Goal: Transaction & Acquisition: Download file/media

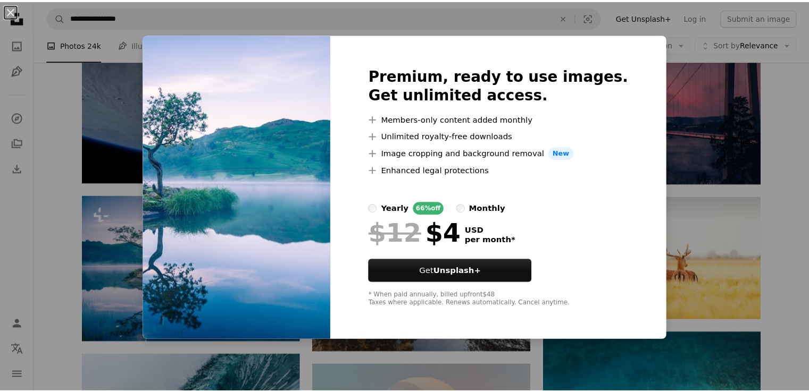
scroll to position [5528, 0]
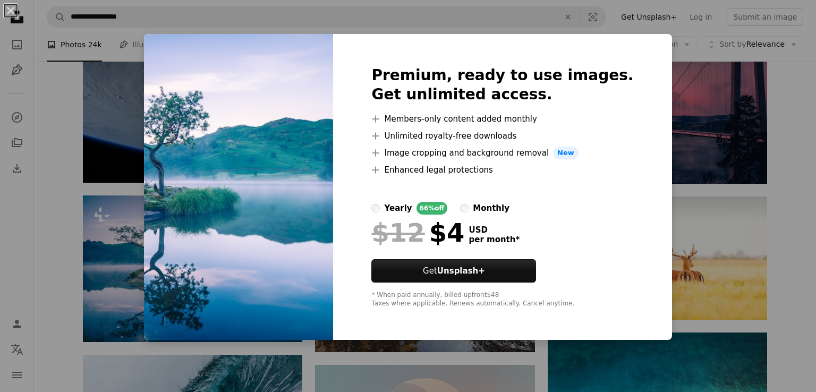
click at [40, 224] on div "An X shape Premium, ready to use images. Get unlimited access. A plus sign Memb…" at bounding box center [408, 196] width 816 height 392
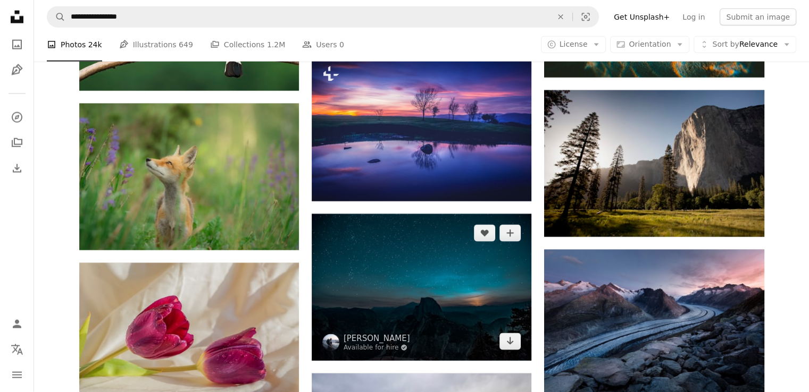
scroll to position [6591, 0]
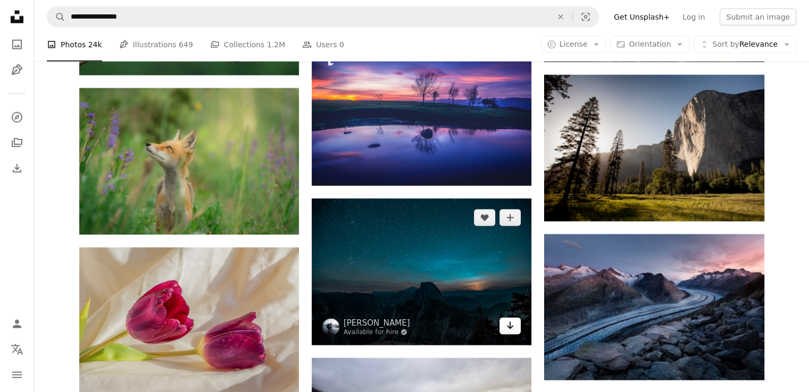
click at [501, 330] on link "Arrow pointing down" at bounding box center [509, 326] width 21 height 17
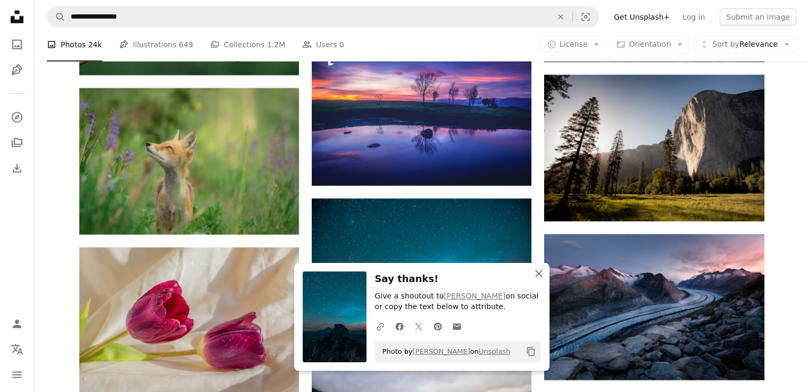
click at [537, 275] on icon "An X shape" at bounding box center [538, 273] width 13 height 13
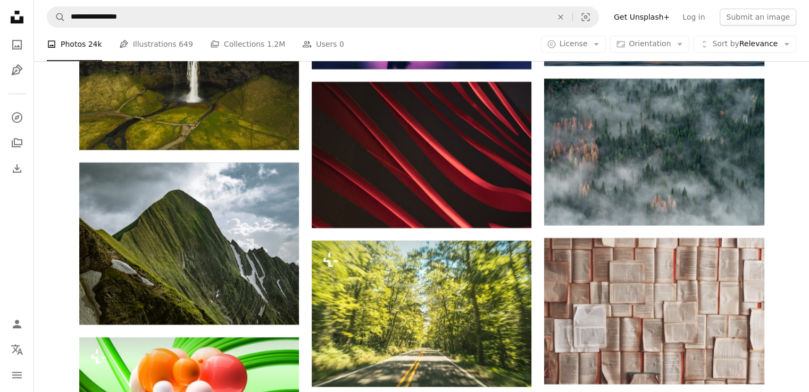
scroll to position [12917, 0]
